Goal: Information Seeking & Learning: Check status

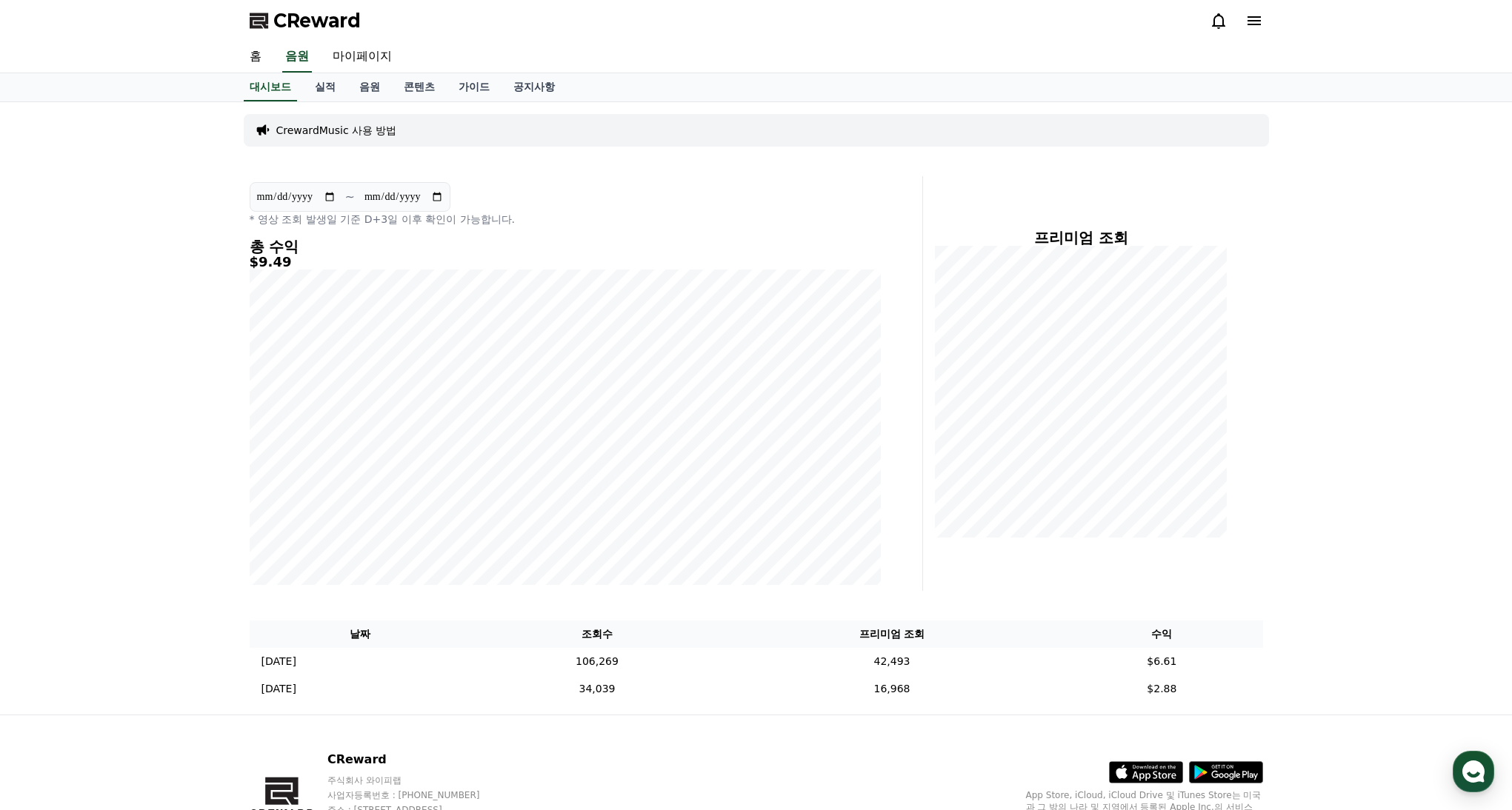
click at [336, 202] on input "**********" at bounding box center [296, 196] width 80 height 16
type input "**********"
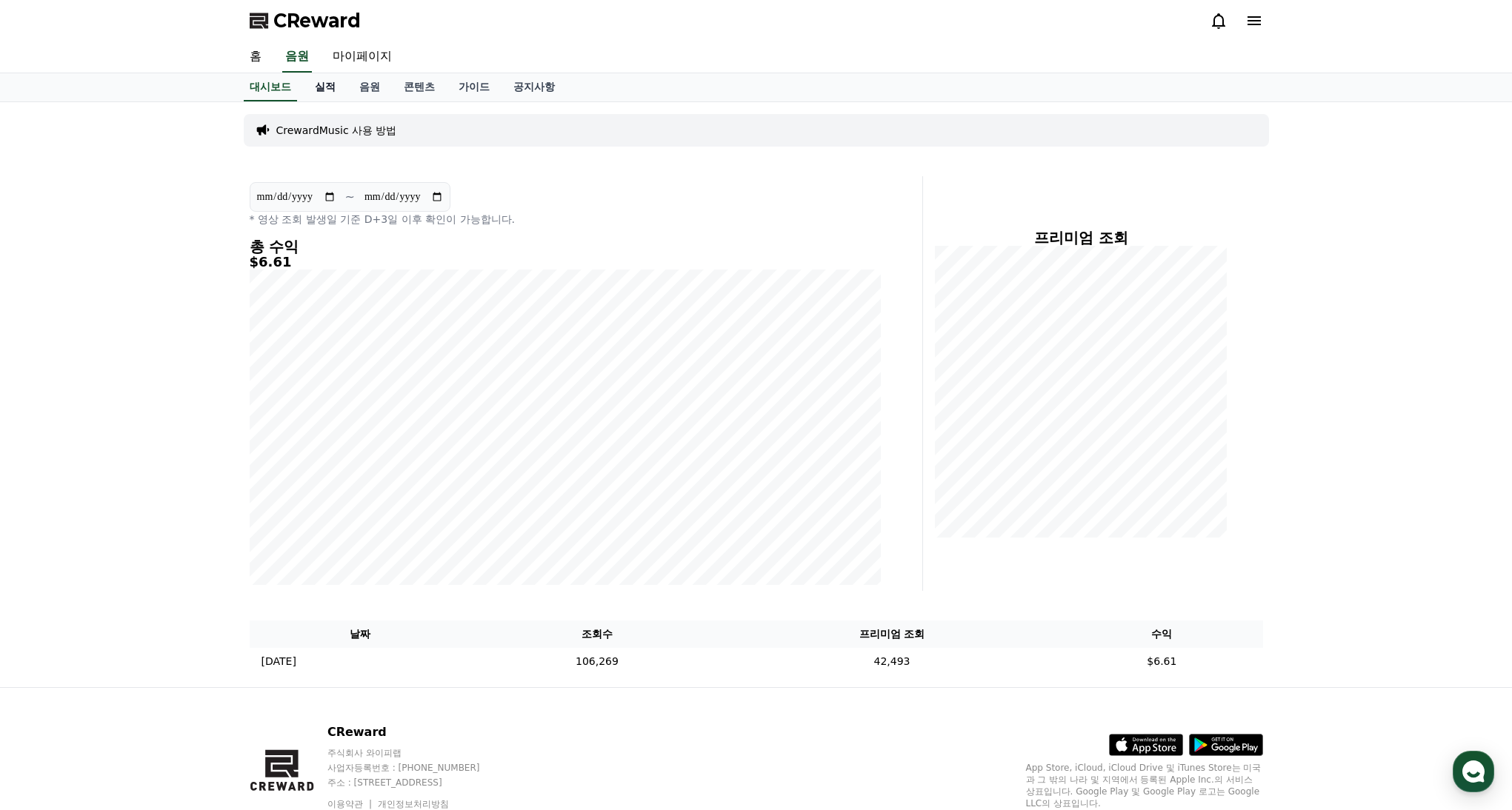
click at [322, 86] on link "실적" at bounding box center [325, 87] width 45 height 28
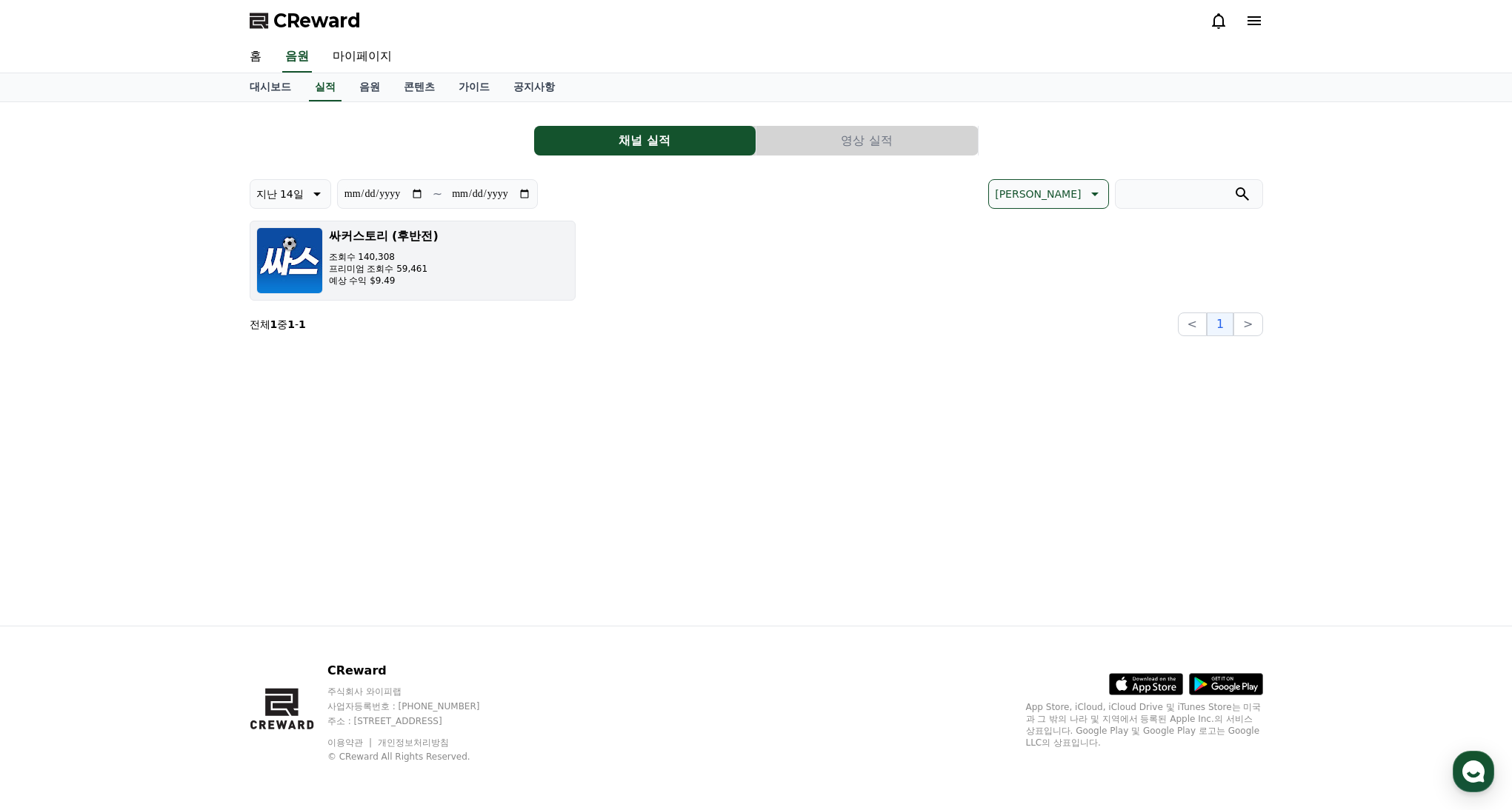
click at [487, 245] on button "싸커스토리 (후반전) 조회수 140,308 프리미엄 조회수 59,461 예상 수익 $9.49" at bounding box center [413, 260] width 326 height 80
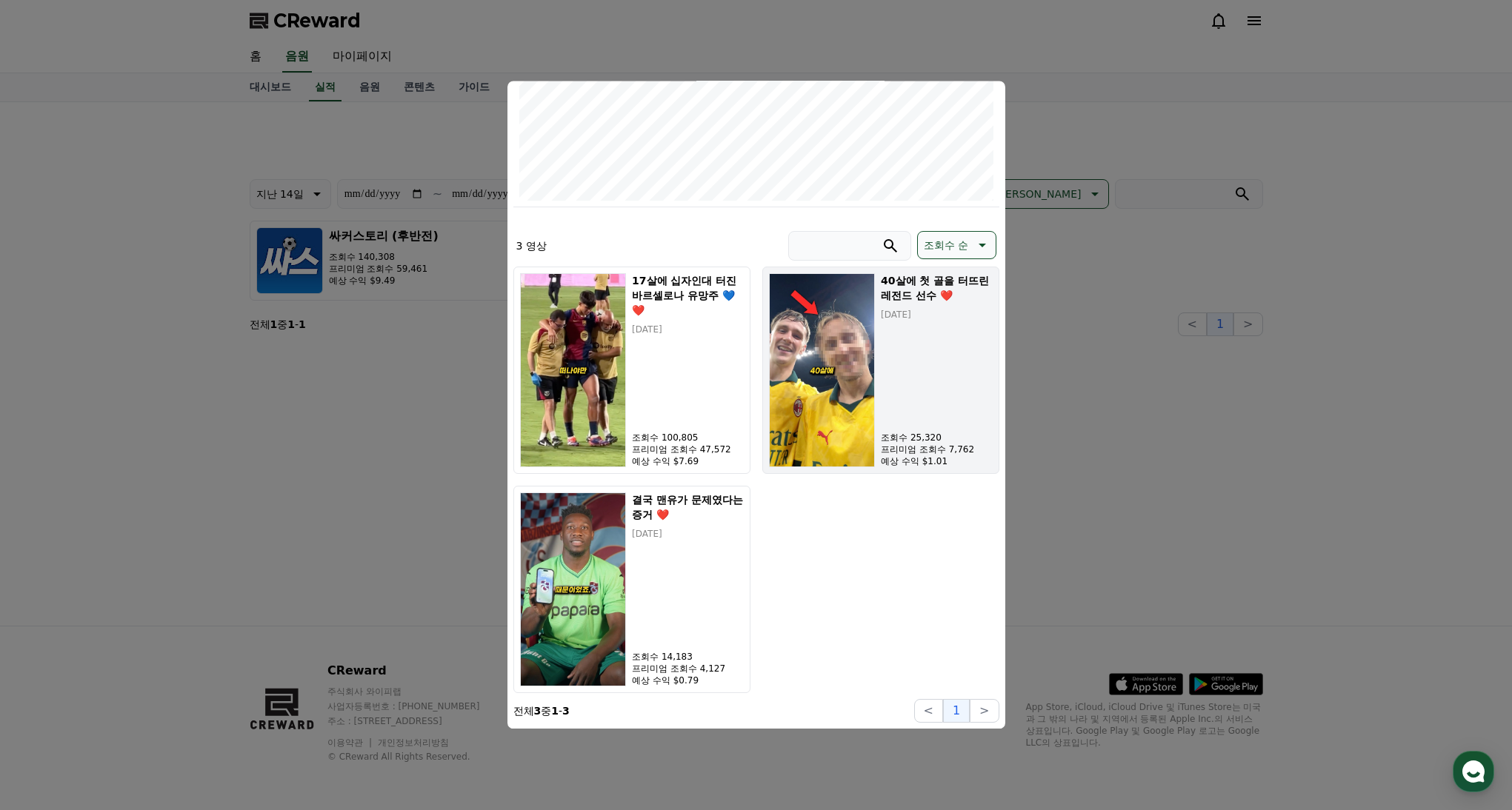
scroll to position [302, 0]
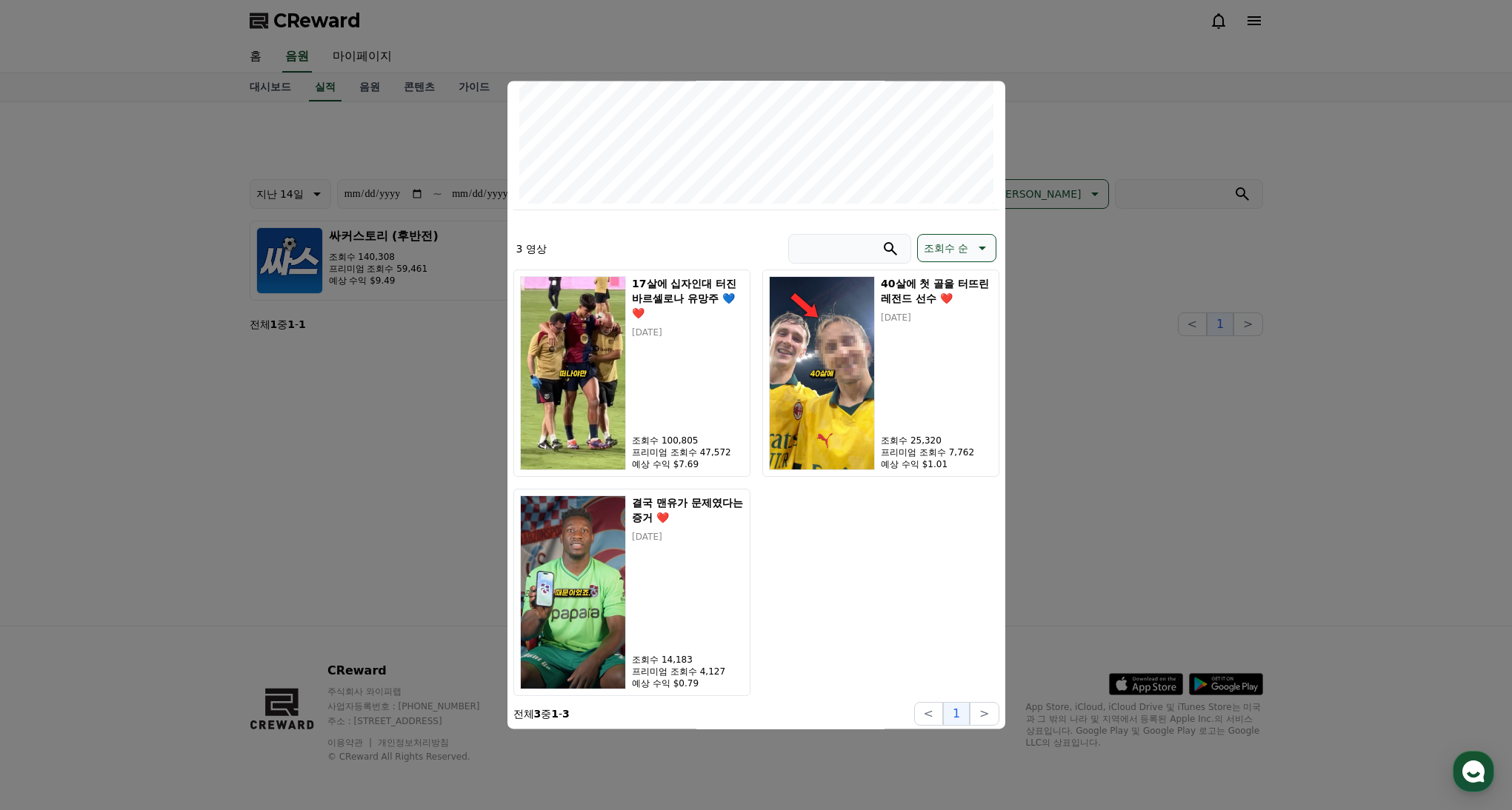
click at [1180, 387] on button "close modal" at bounding box center [756, 405] width 1512 height 810
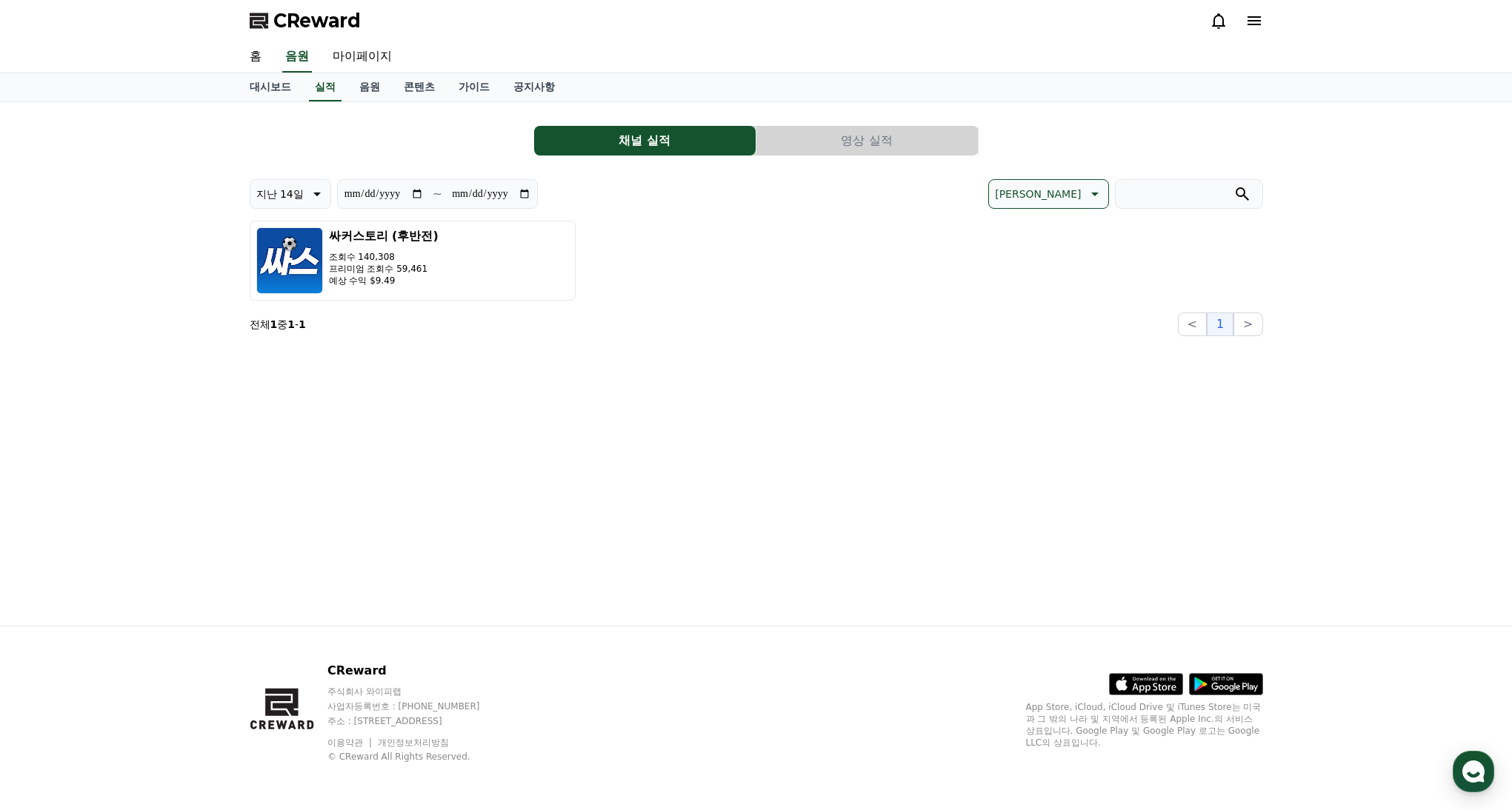
click at [881, 146] on button "영상 실적" at bounding box center [866, 140] width 222 height 29
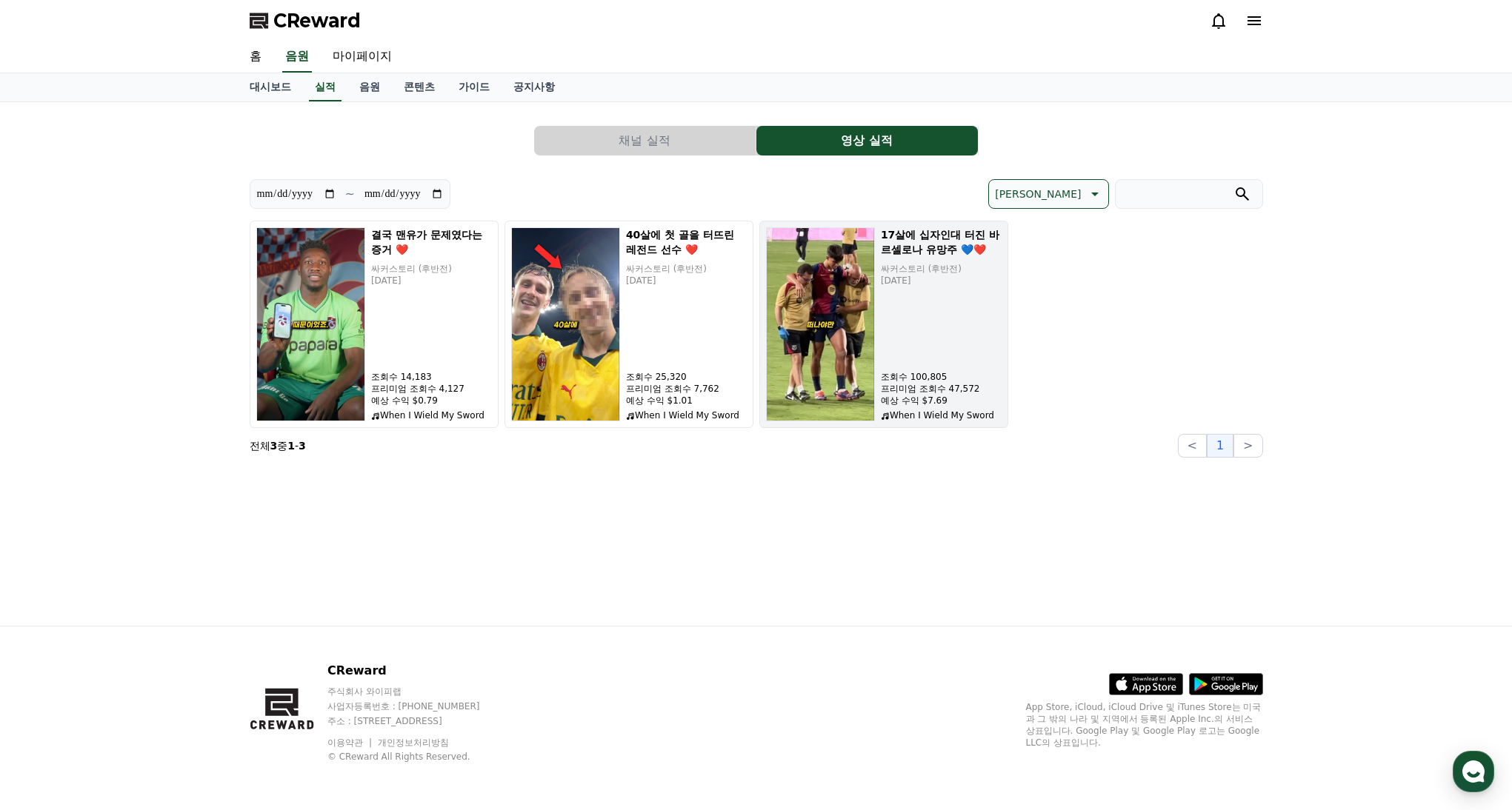
click at [950, 358] on div "17살에 십자인대 터진 바르셀로나 유망주 💙❤️ 싸커스토리 (후반전) [DATE] 조회수 100,805 프리미엄 조회수 47,572 예상 수익…" at bounding box center [941, 324] width 121 height 194
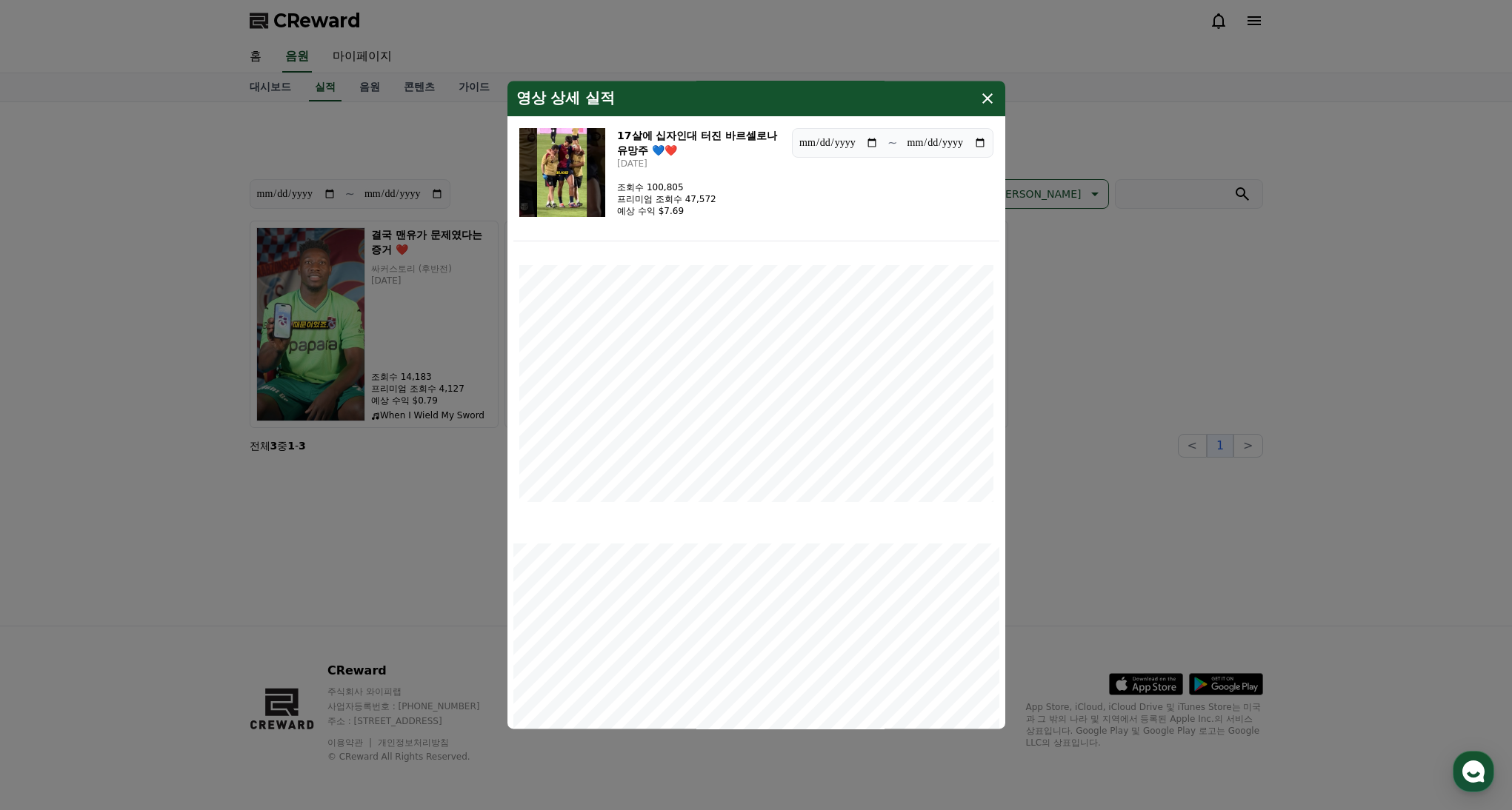
scroll to position [408, 0]
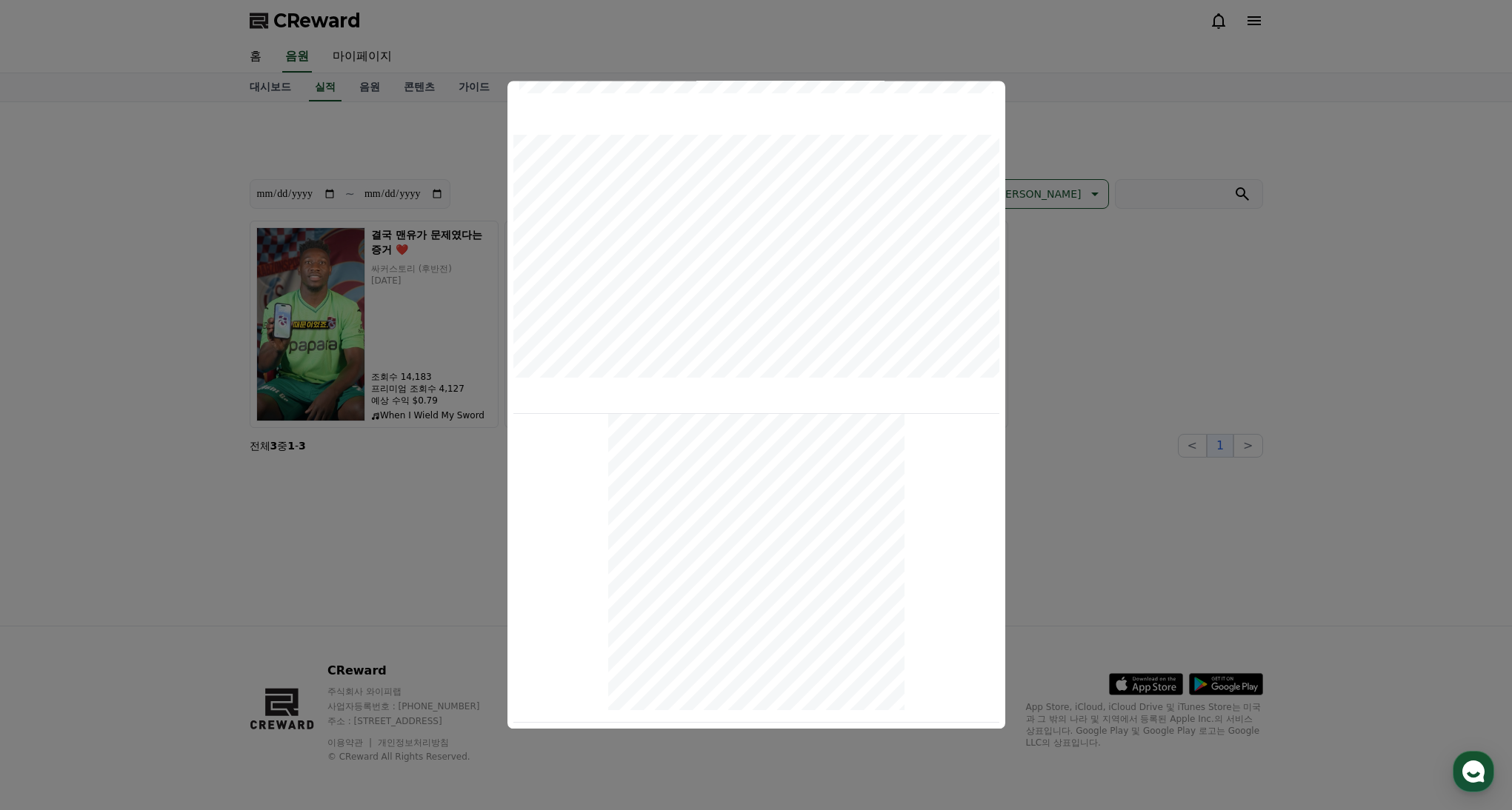
click at [1090, 488] on button "close modal" at bounding box center [756, 405] width 1512 height 810
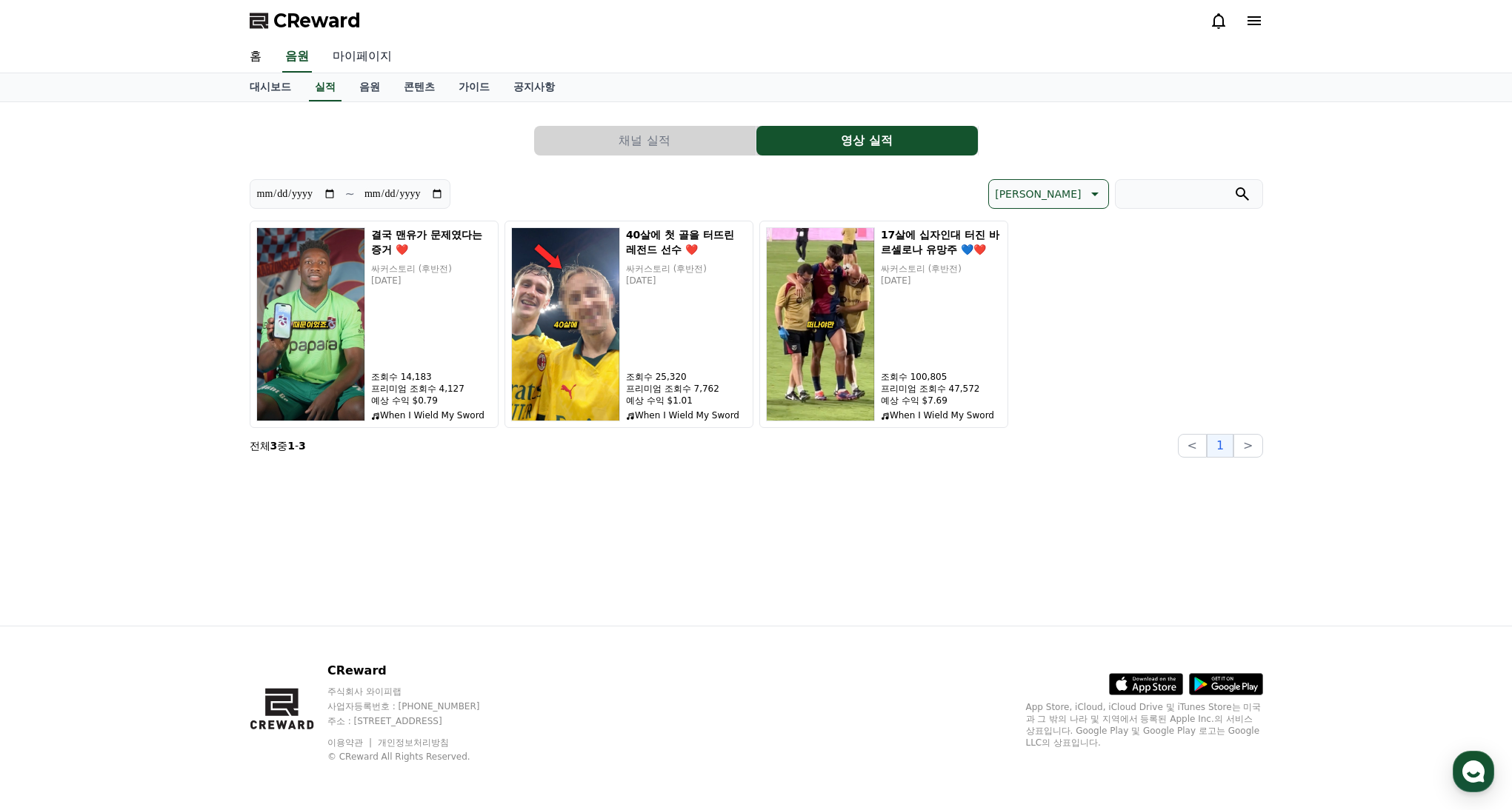
click at [346, 60] on link "마이페이지" at bounding box center [362, 57] width 83 height 31
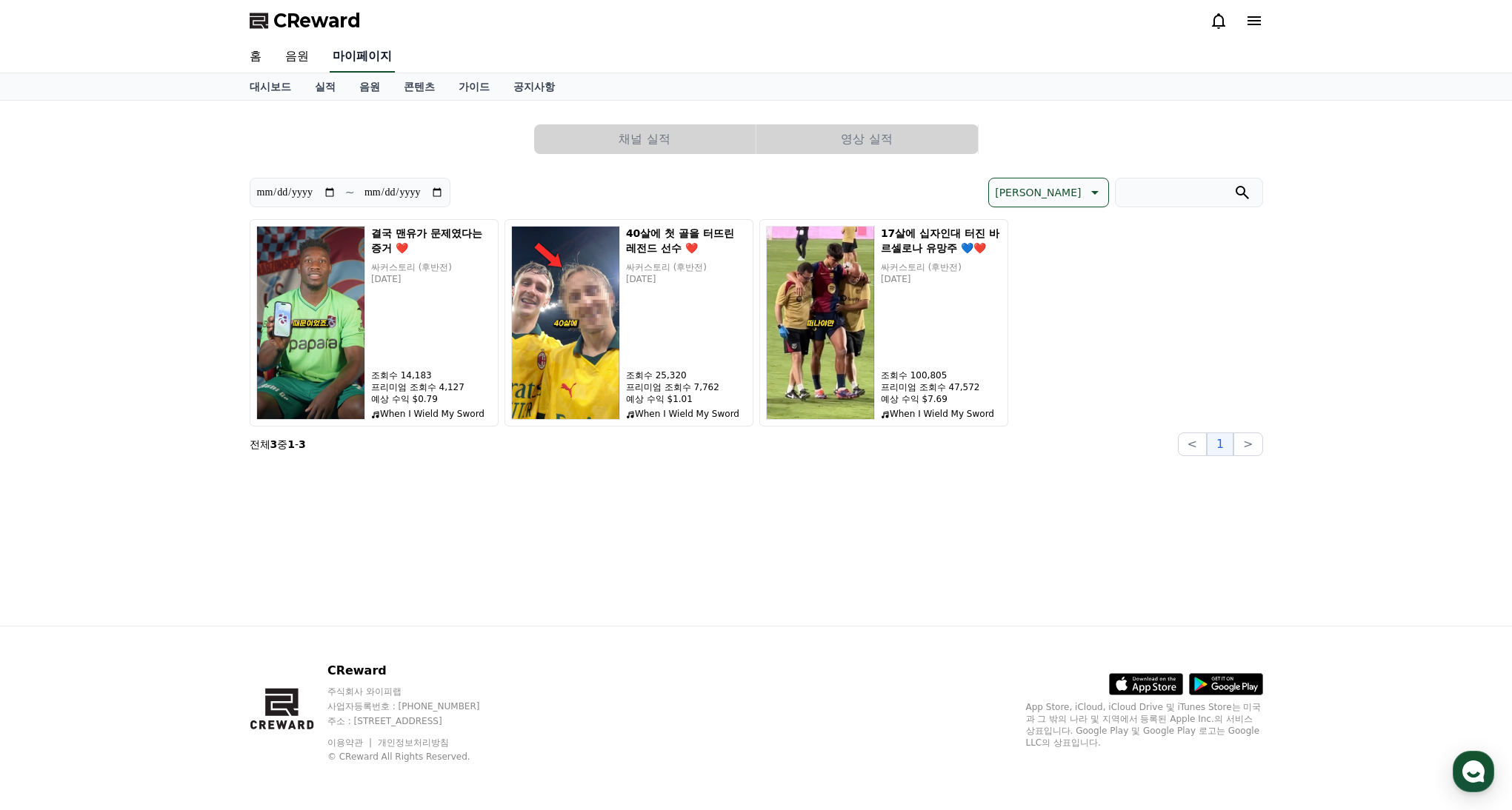
select select "**********"
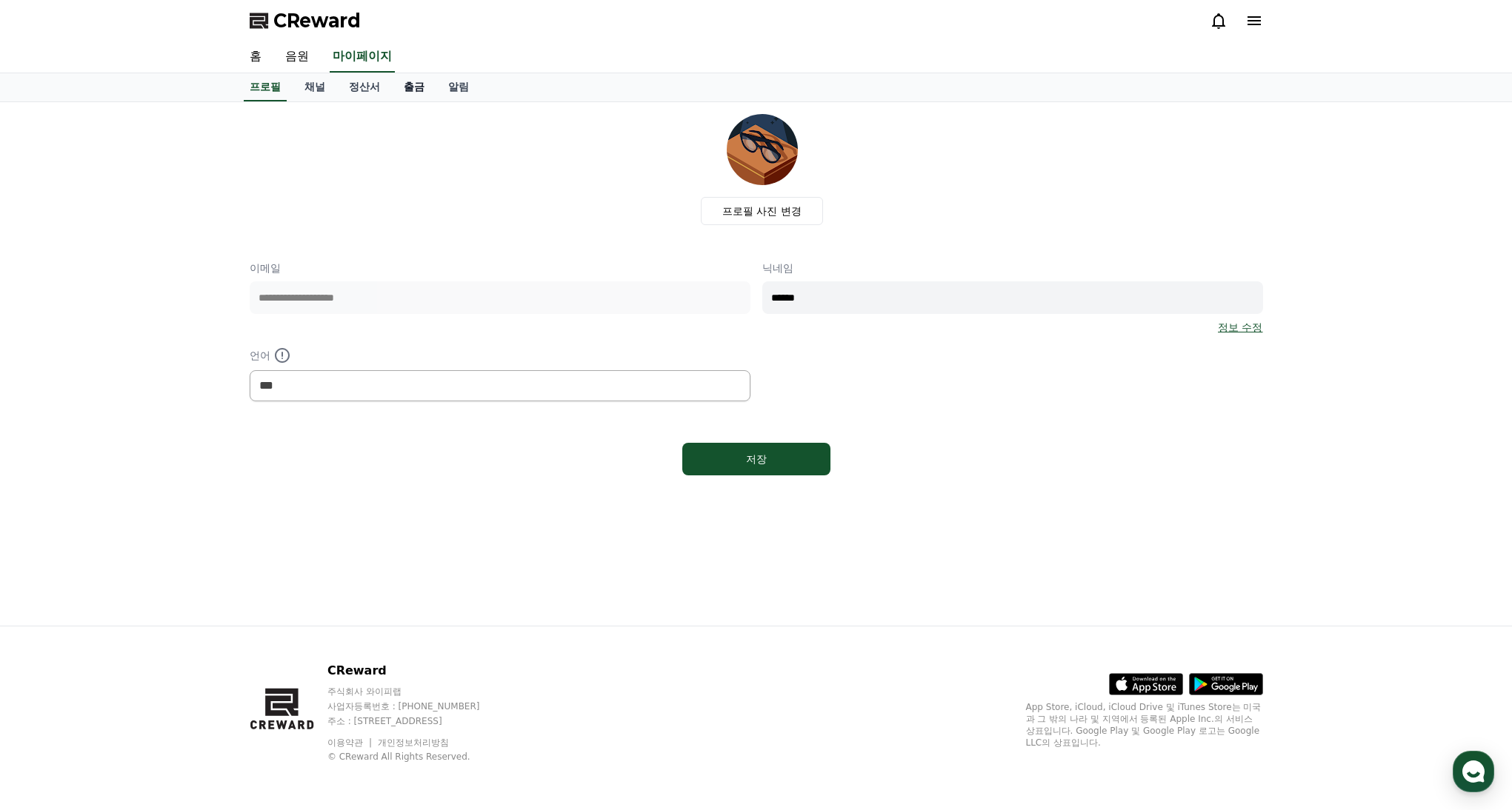
click at [398, 93] on link "출금" at bounding box center [415, 87] width 45 height 28
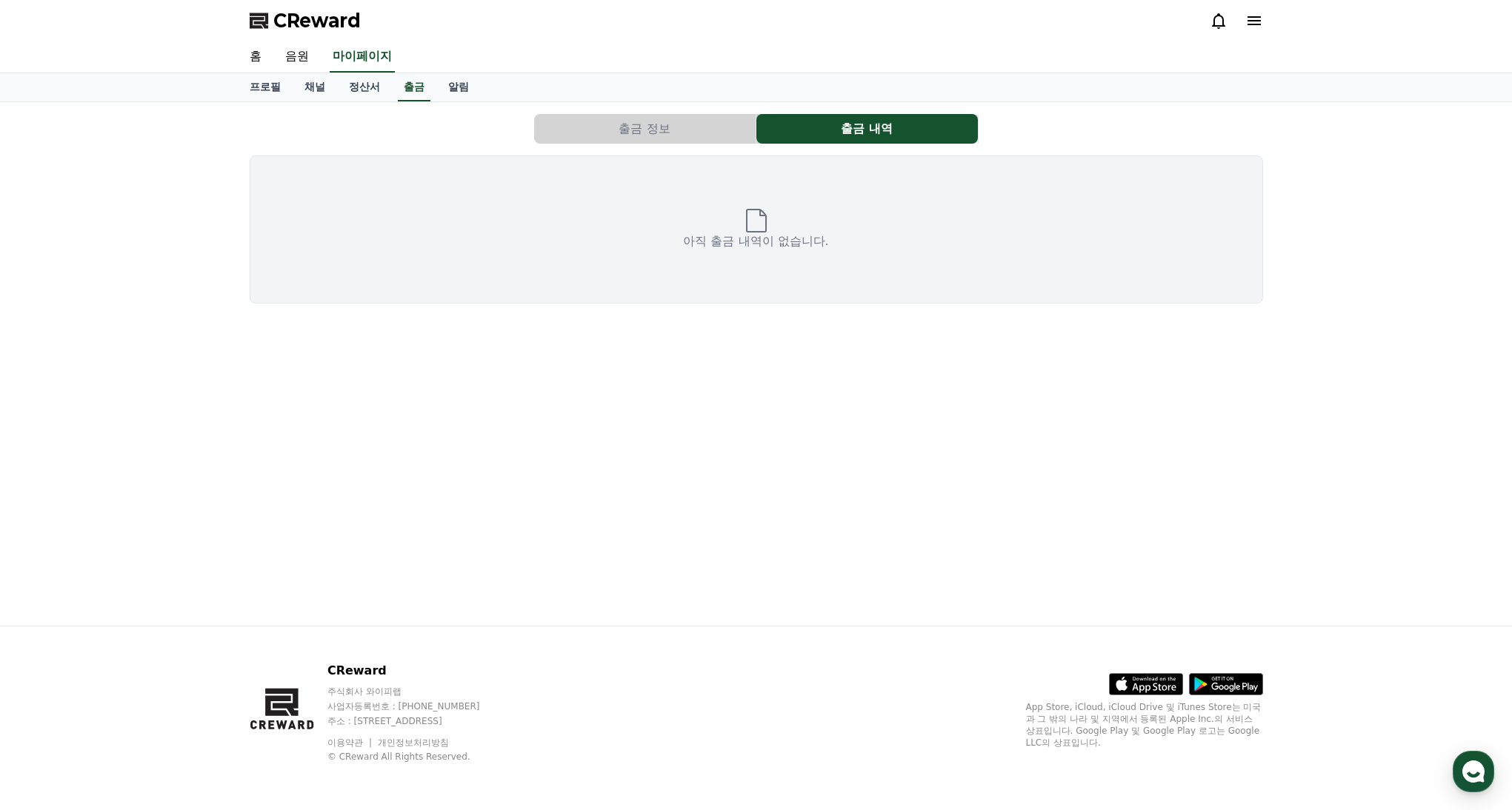
click at [622, 129] on button "출금 정보" at bounding box center [645, 128] width 222 height 29
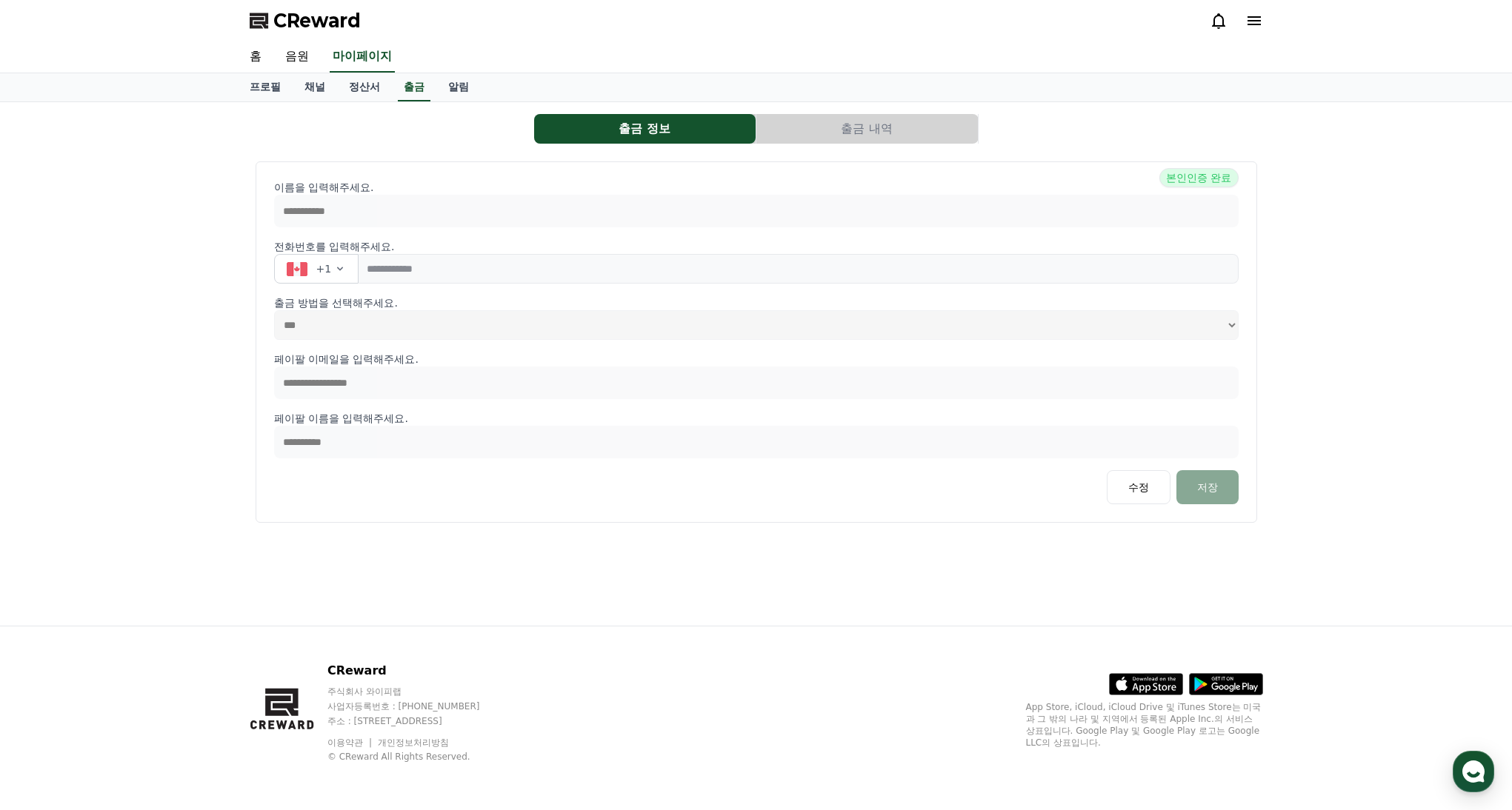
click at [855, 129] on button "출금 내역" at bounding box center [866, 128] width 222 height 29
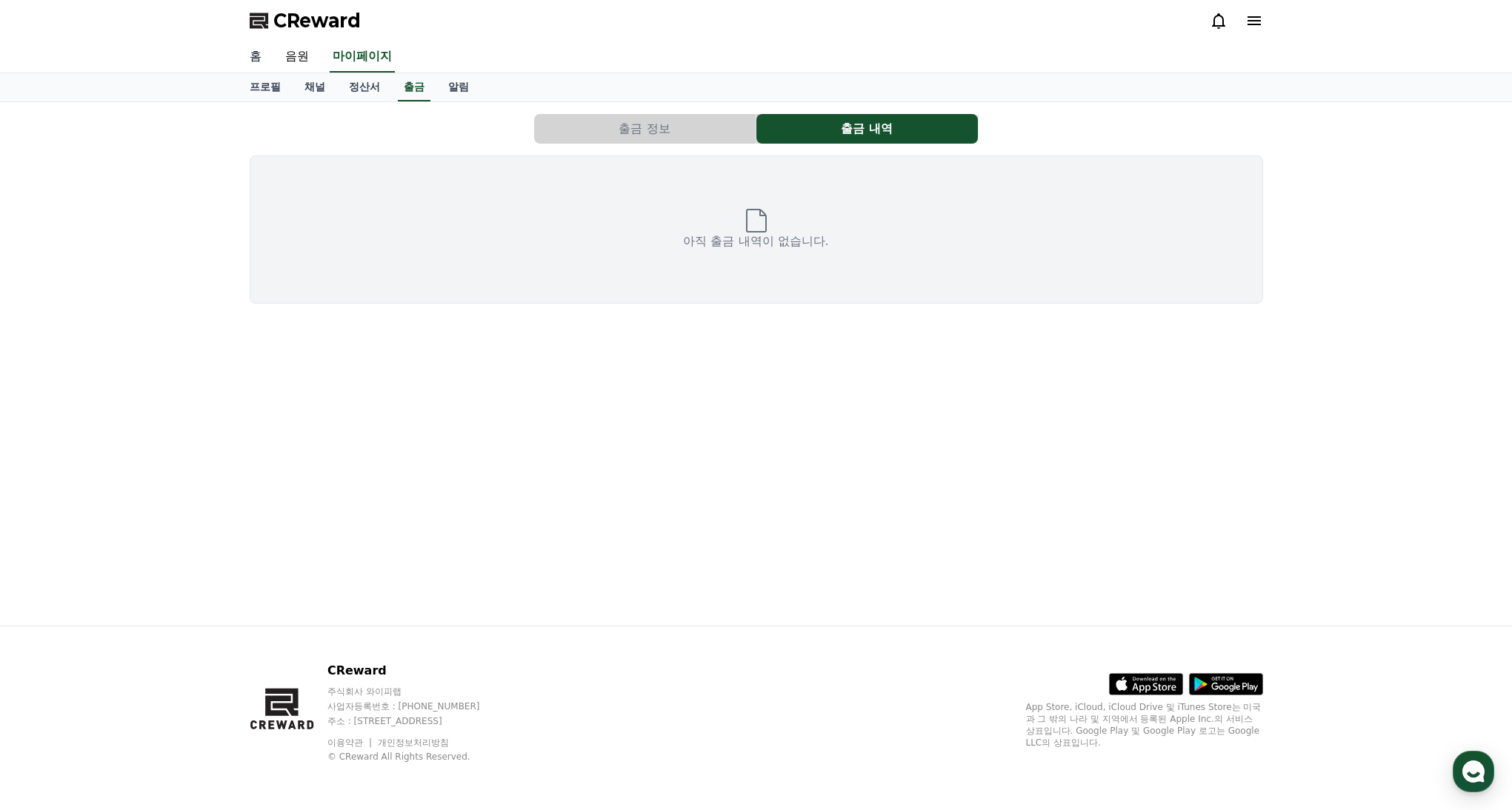
click at [257, 60] on link "홈" at bounding box center [255, 57] width 35 height 31
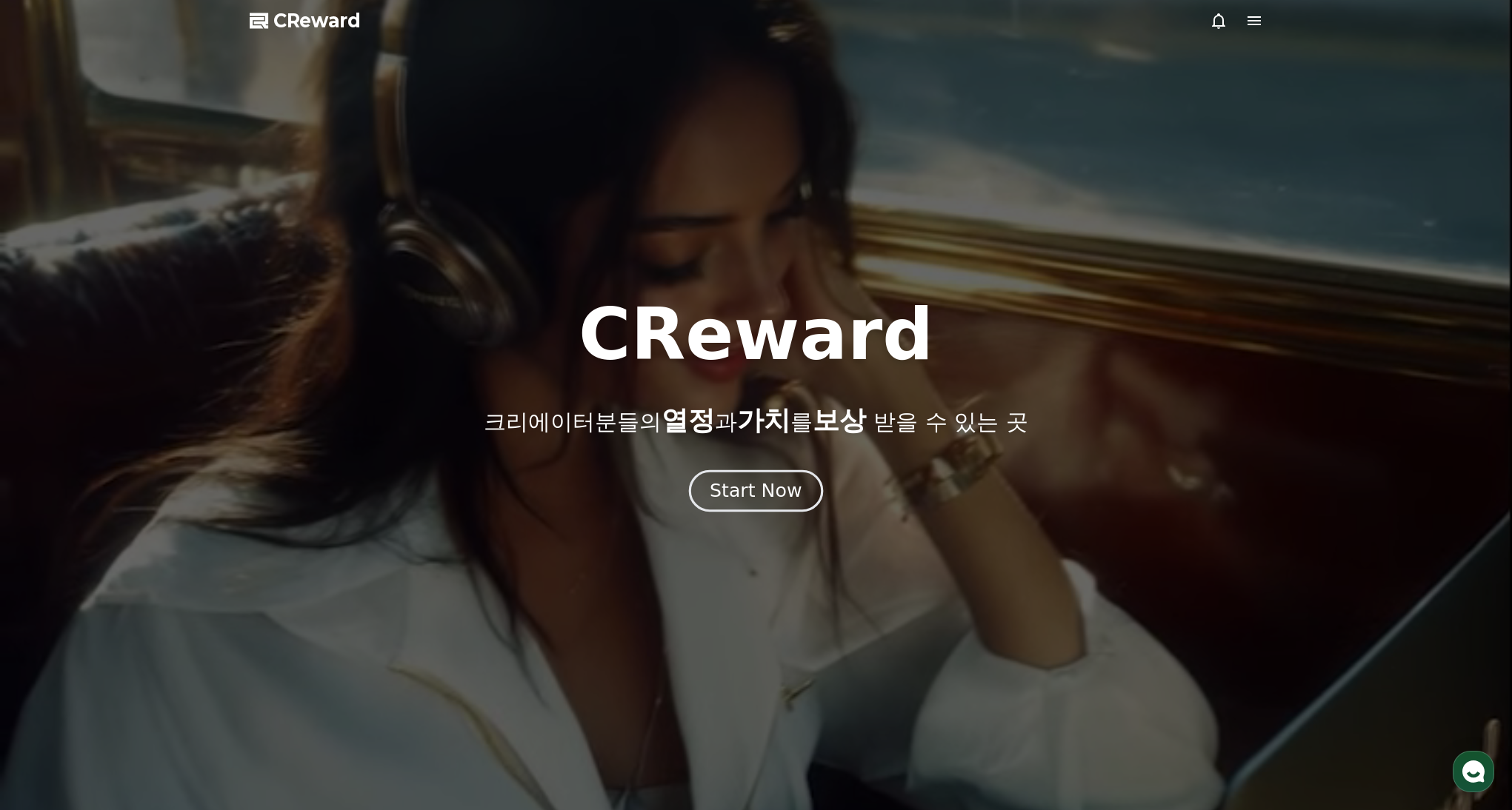
click at [753, 493] on div "Start Now" at bounding box center [755, 490] width 92 height 25
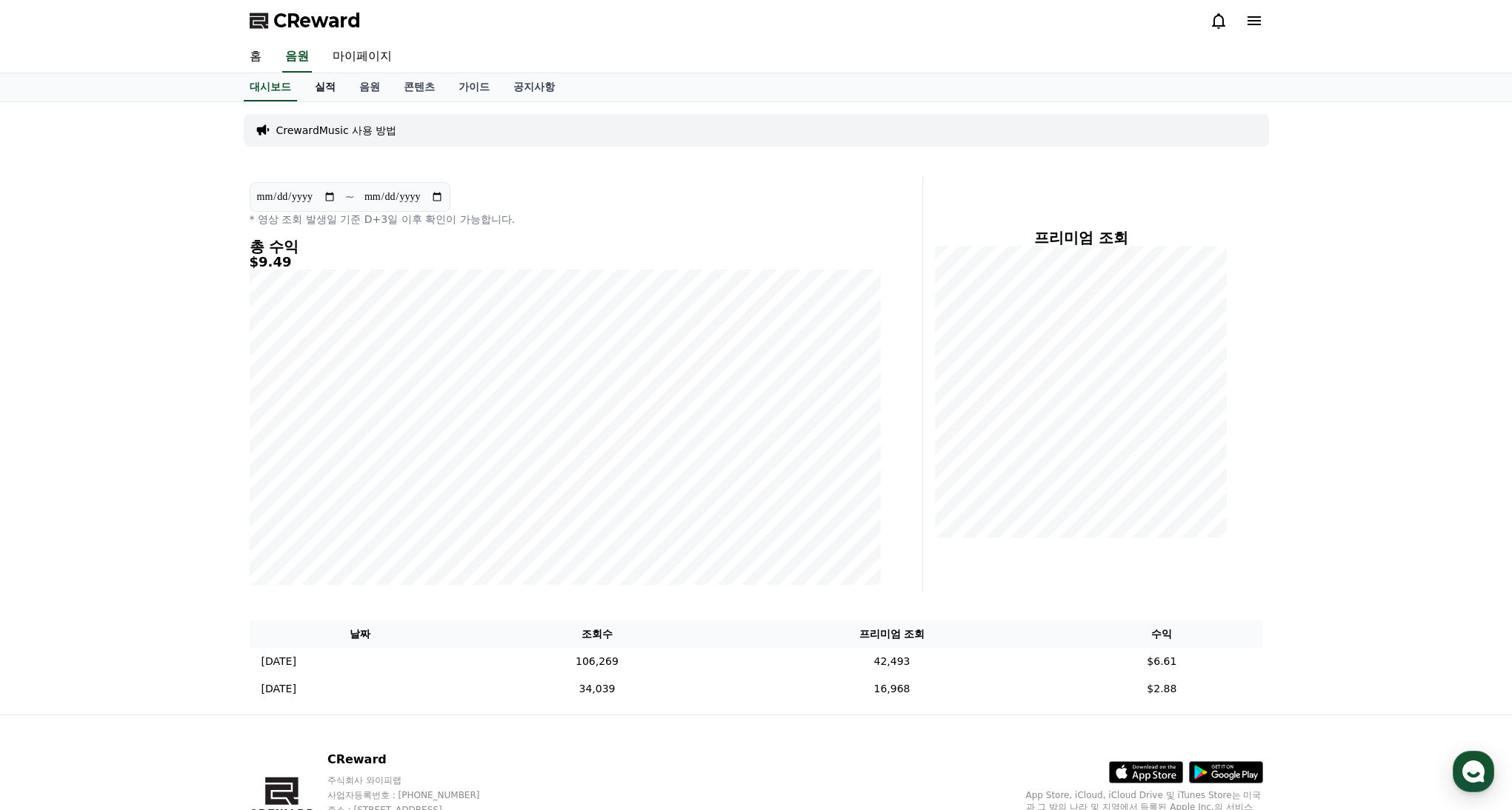
click at [325, 86] on link "실적" at bounding box center [325, 87] width 45 height 28
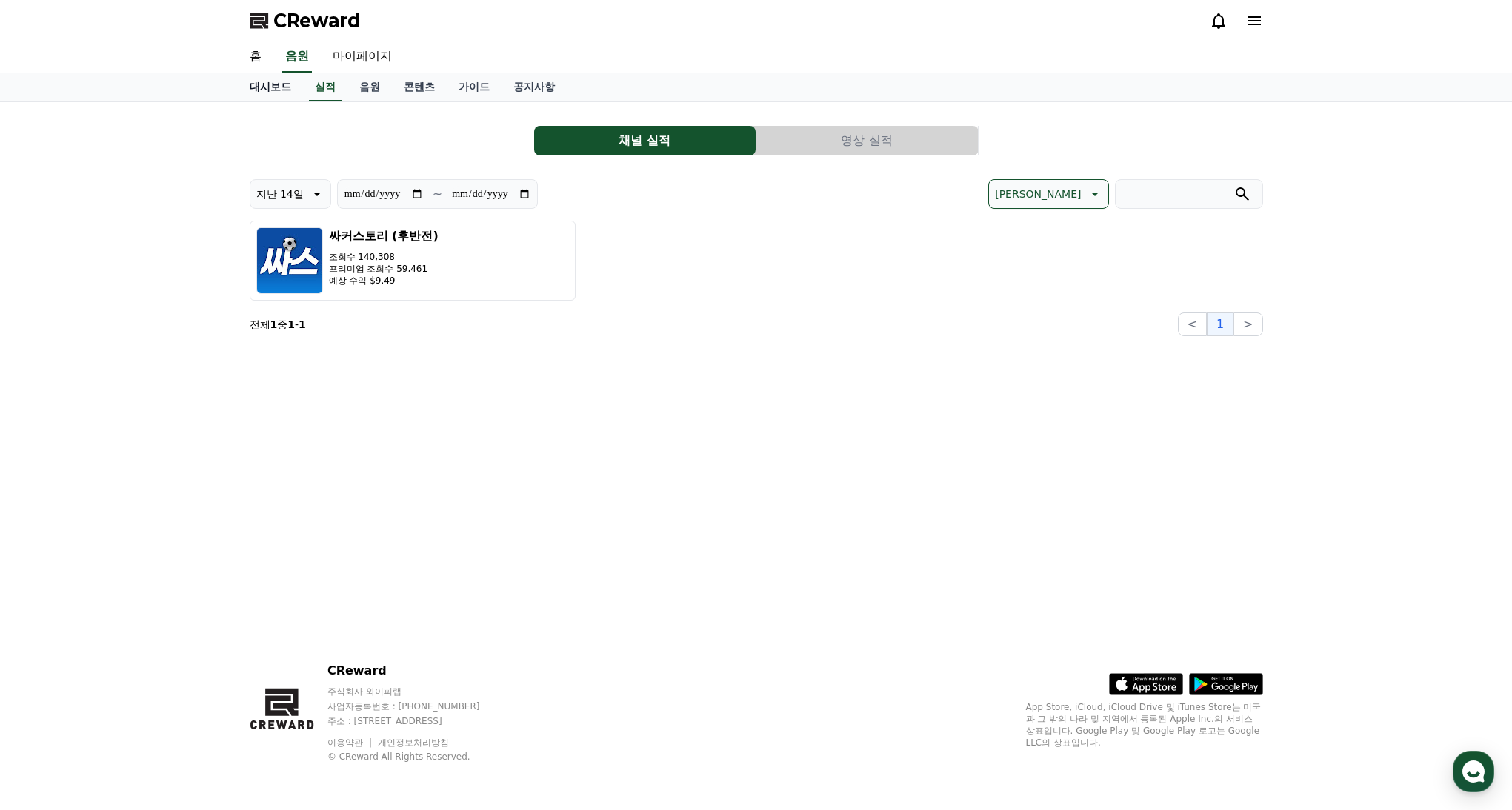
click at [271, 78] on link "대시보드" at bounding box center [271, 87] width 66 height 28
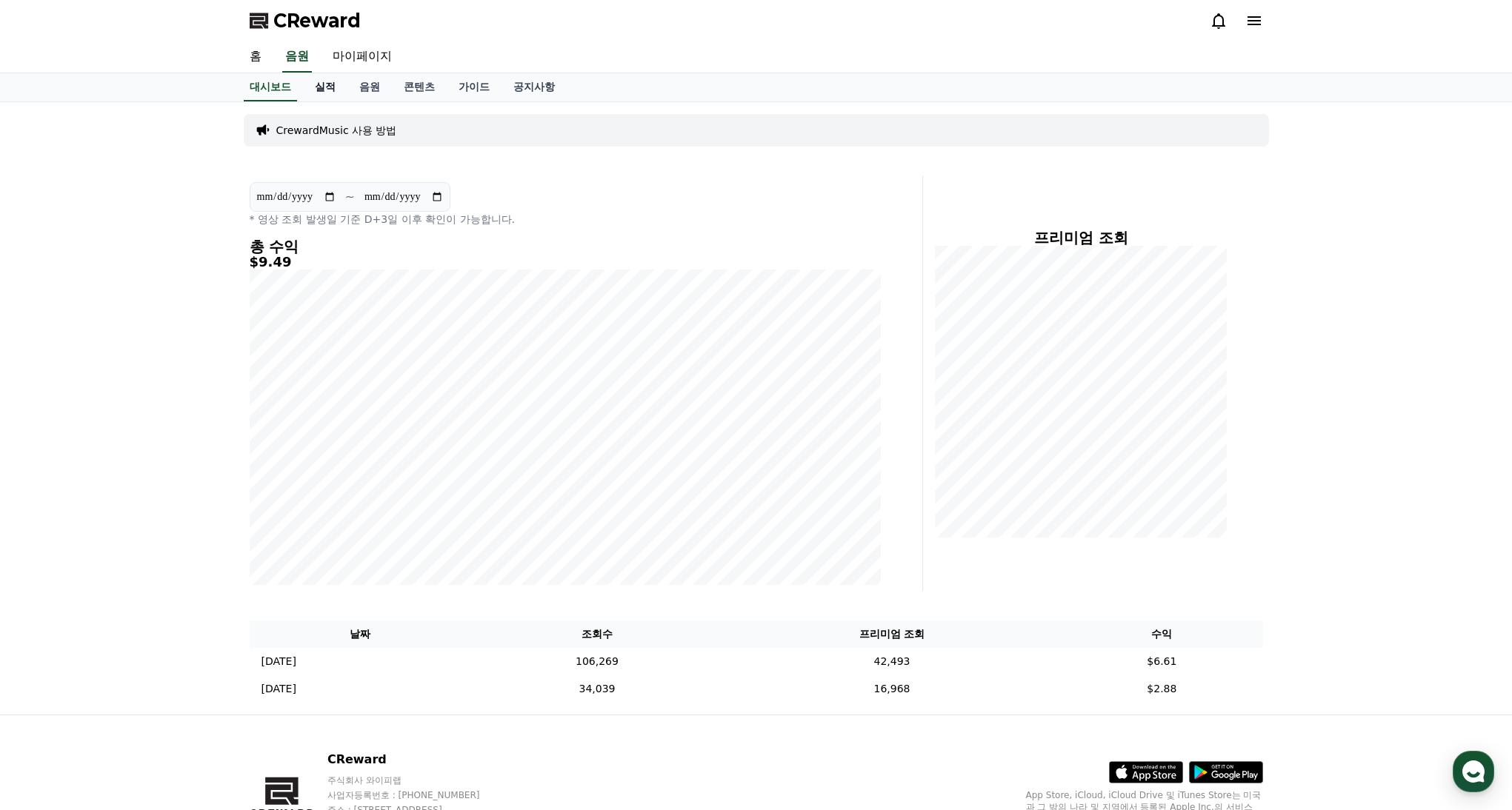
click at [316, 87] on link "실적" at bounding box center [325, 87] width 45 height 28
